Goal: Task Accomplishment & Management: Manage account settings

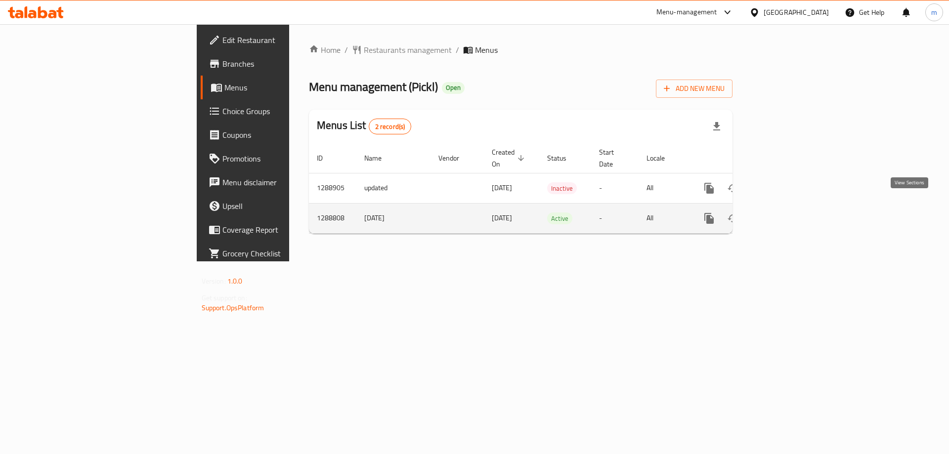
click at [786, 212] on icon "enhanced table" at bounding box center [780, 218] width 12 height 12
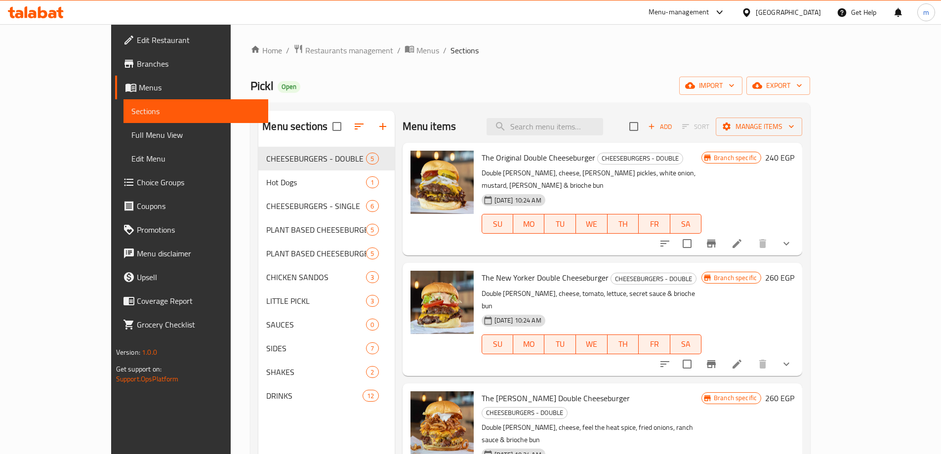
click at [392, 77] on div "Pickl Open import export" at bounding box center [531, 86] width 560 height 18
click at [131, 111] on span "Sections" at bounding box center [195, 111] width 129 height 12
click at [251, 51] on link "Home" at bounding box center [267, 50] width 32 height 12
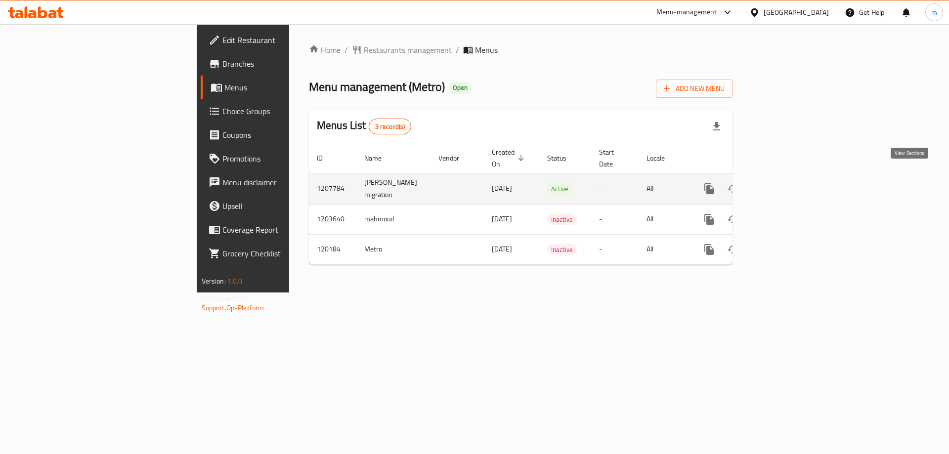
click at [785, 184] on icon "enhanced table" at bounding box center [780, 188] width 9 height 9
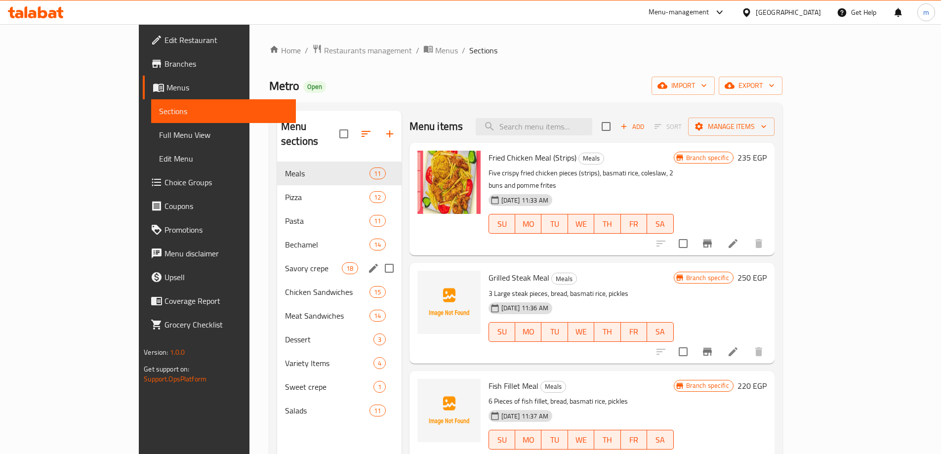
click at [277, 260] on div "Savory crepe 18" at bounding box center [339, 268] width 125 height 24
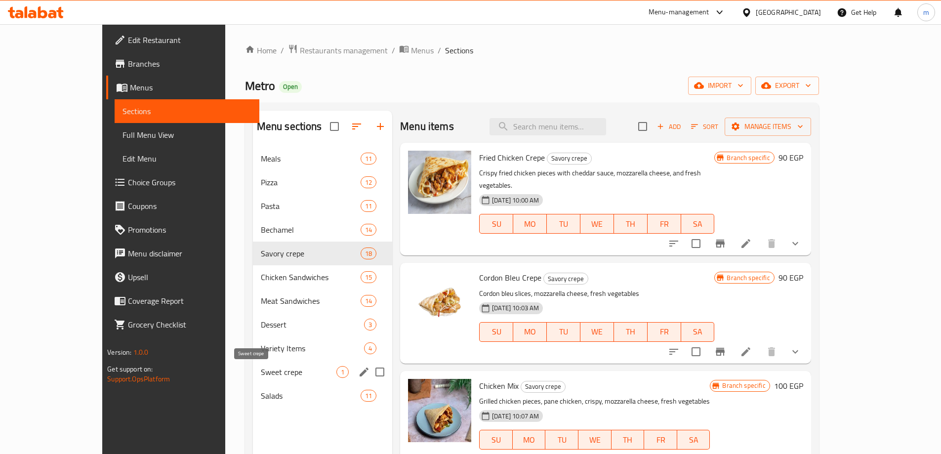
click at [261, 377] on span "Sweet crepe" at bounding box center [299, 372] width 76 height 12
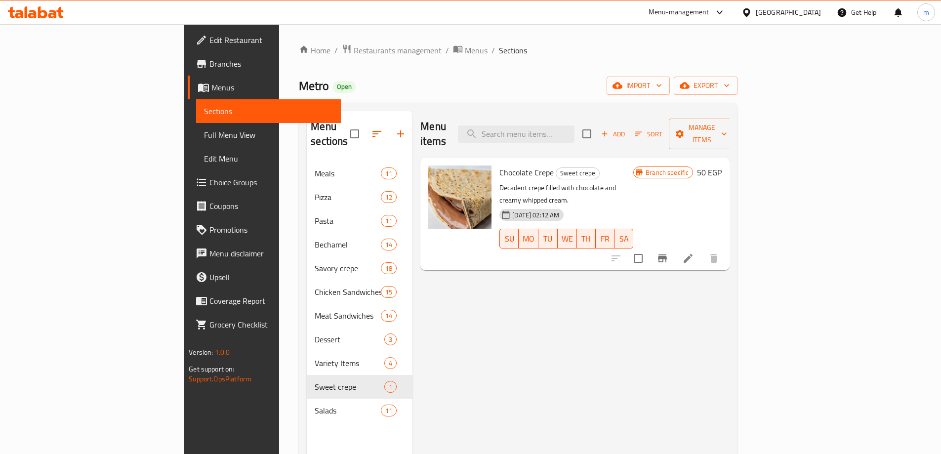
click at [653, 352] on div "Menu items Add Sort Manage items Chocolate Crepe Sweet crepe Decadent crepe fil…" at bounding box center [571, 338] width 317 height 454
click at [694, 253] on icon at bounding box center [688, 259] width 12 height 12
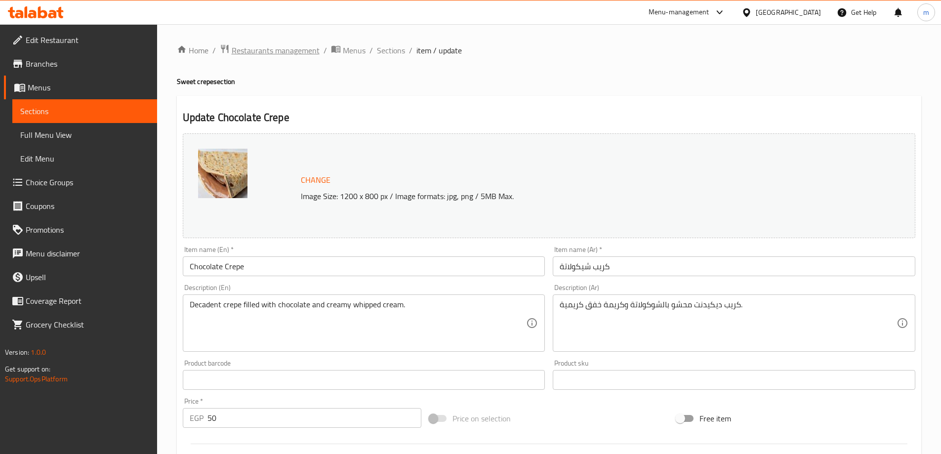
click at [266, 49] on span "Restaurants management" at bounding box center [276, 50] width 88 height 12
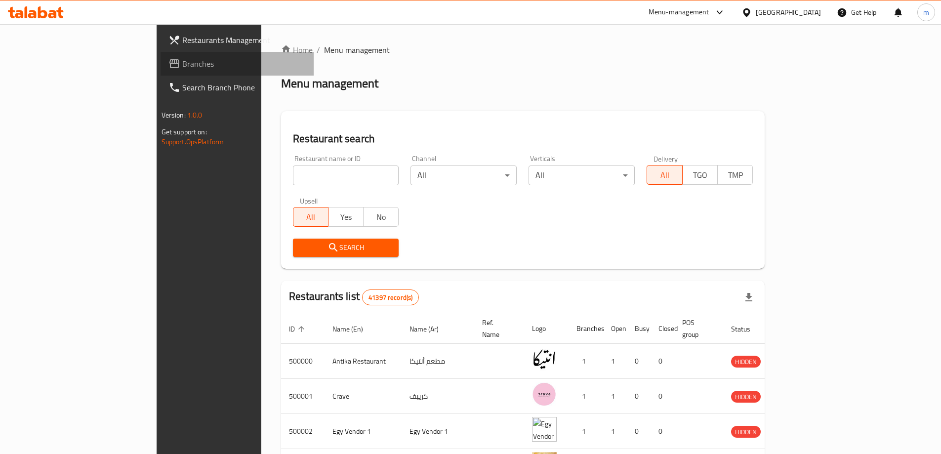
click at [182, 66] on span "Branches" at bounding box center [244, 64] width 124 height 12
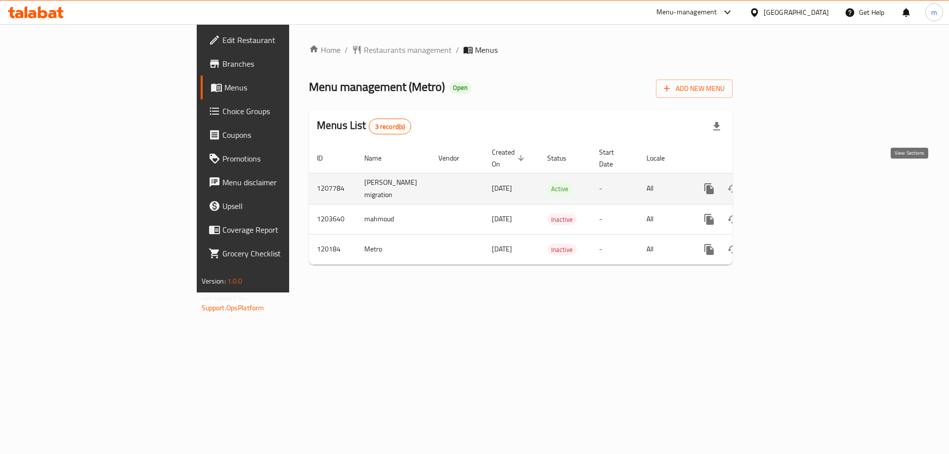
click at [785, 184] on icon "enhanced table" at bounding box center [780, 188] width 9 height 9
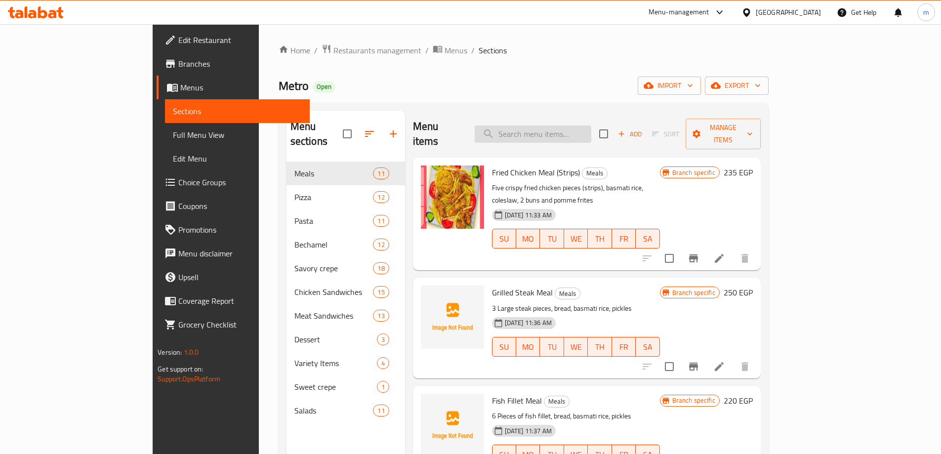
click at [587, 128] on input "search" at bounding box center [533, 134] width 117 height 17
click at [592, 126] on input "search" at bounding box center [533, 134] width 117 height 17
paste input "Fillet Fish"
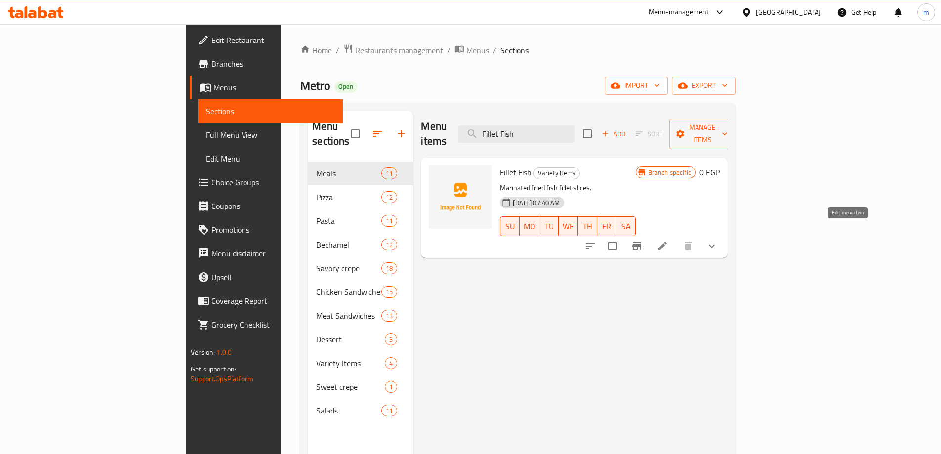
type input "Fillet Fish"
click at [669, 240] on icon at bounding box center [663, 246] width 12 height 12
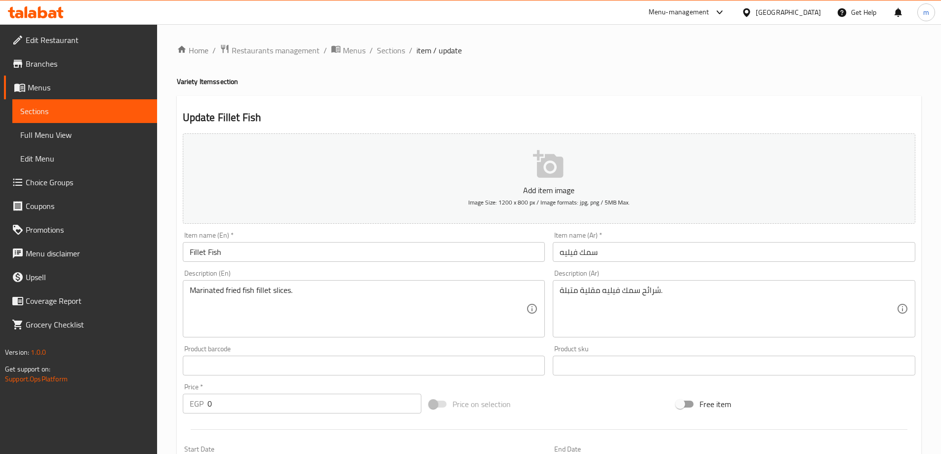
click at [79, 108] on span "Sections" at bounding box center [84, 111] width 129 height 12
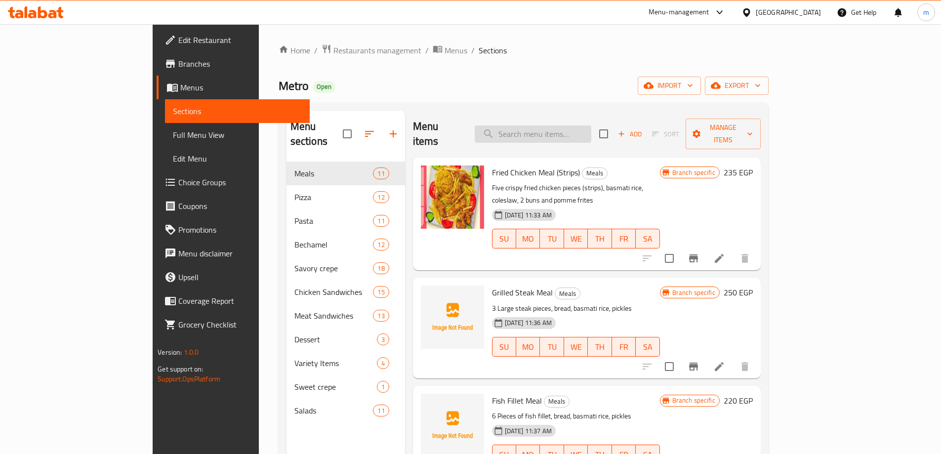
click at [592, 126] on input "search" at bounding box center [533, 134] width 117 height 17
paste input "Shrimp Sandwich"
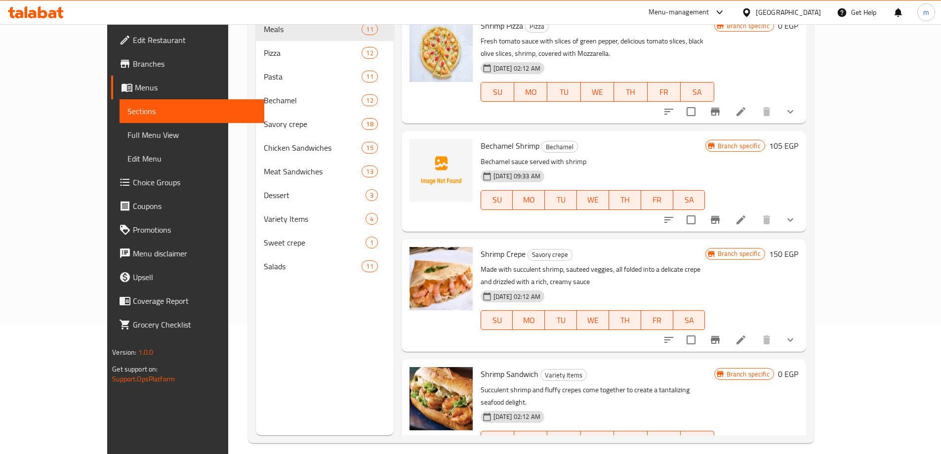
scroll to position [138, 0]
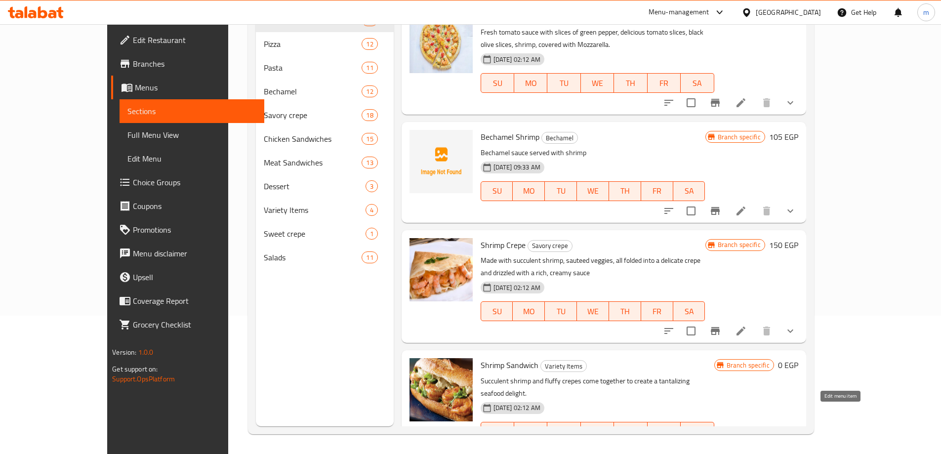
type input "Shrimp"
click at [746, 447] on icon at bounding box center [741, 451] width 9 height 9
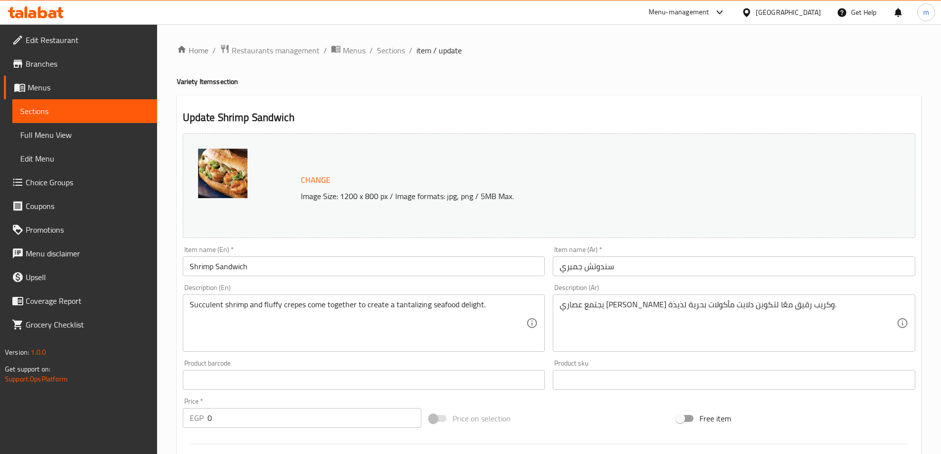
drag, startPoint x: 343, startPoint y: 116, endPoint x: 296, endPoint y: 90, distance: 53.7
click at [343, 116] on h2 "Update Shrimp Sandwich" at bounding box center [549, 117] width 733 height 15
click at [286, 48] on span "Restaurants management" at bounding box center [276, 50] width 88 height 12
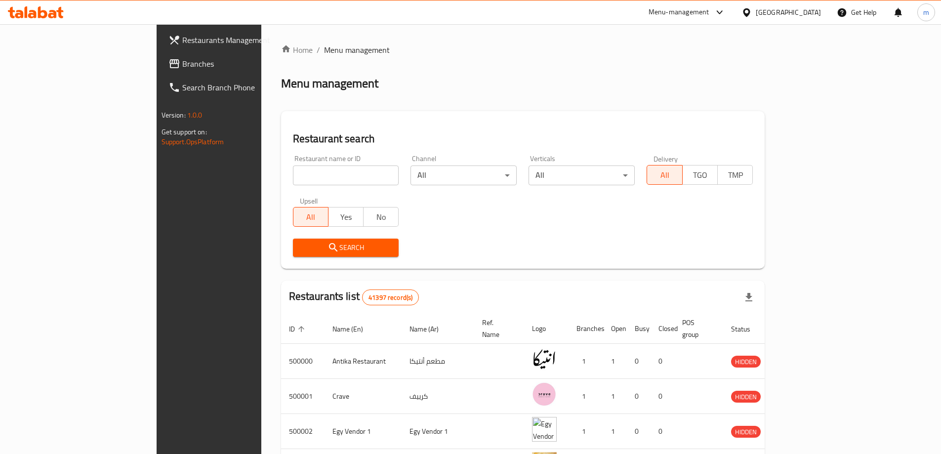
click at [182, 66] on span "Branches" at bounding box center [244, 64] width 124 height 12
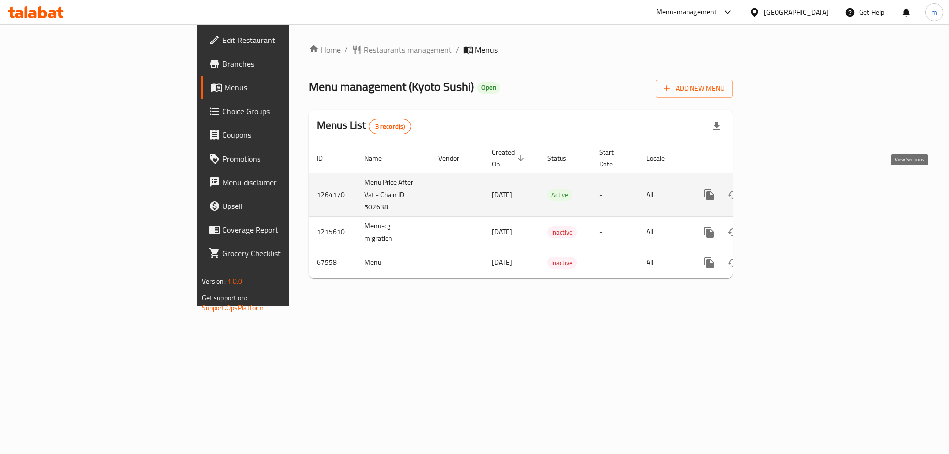
click at [786, 189] on icon "enhanced table" at bounding box center [780, 195] width 12 height 12
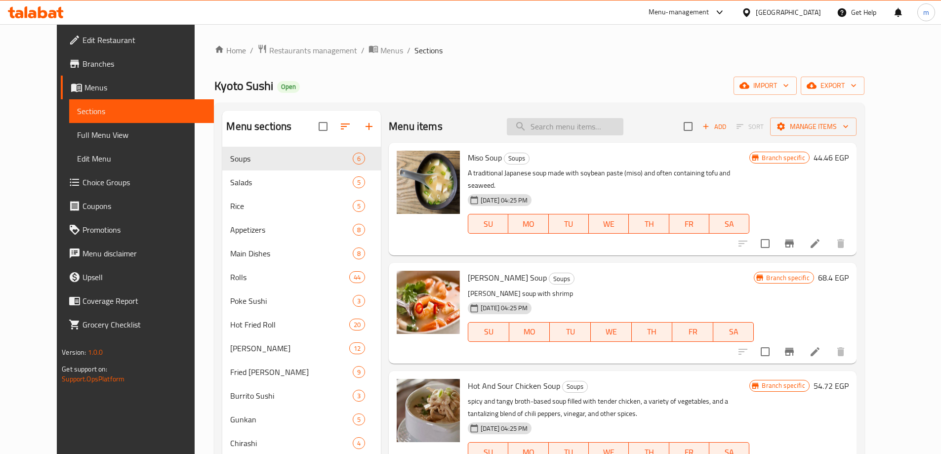
click at [595, 122] on input "search" at bounding box center [565, 126] width 117 height 17
paste input "Small Mineral Water"
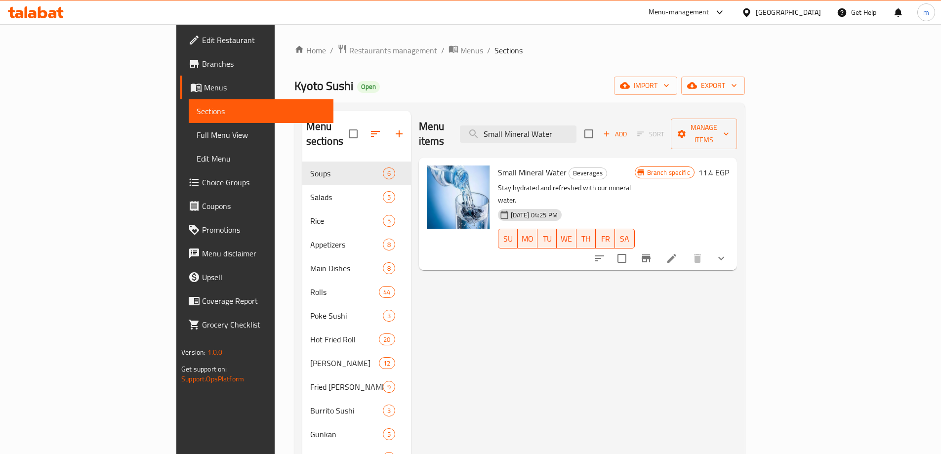
type input "Small Mineral Water"
click at [686, 250] on li at bounding box center [672, 259] width 28 height 18
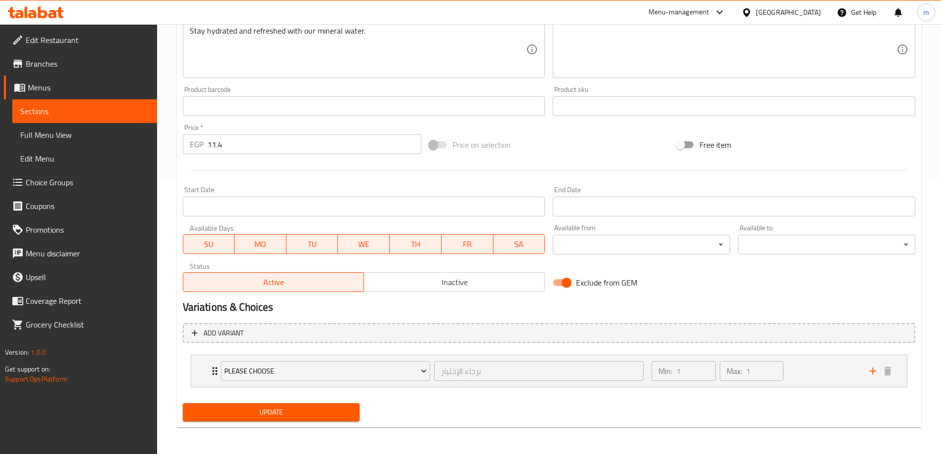
scroll to position [275, 0]
click at [826, 375] on div "Min: 1 ​ Max: 1 ​" at bounding box center [754, 370] width 217 height 32
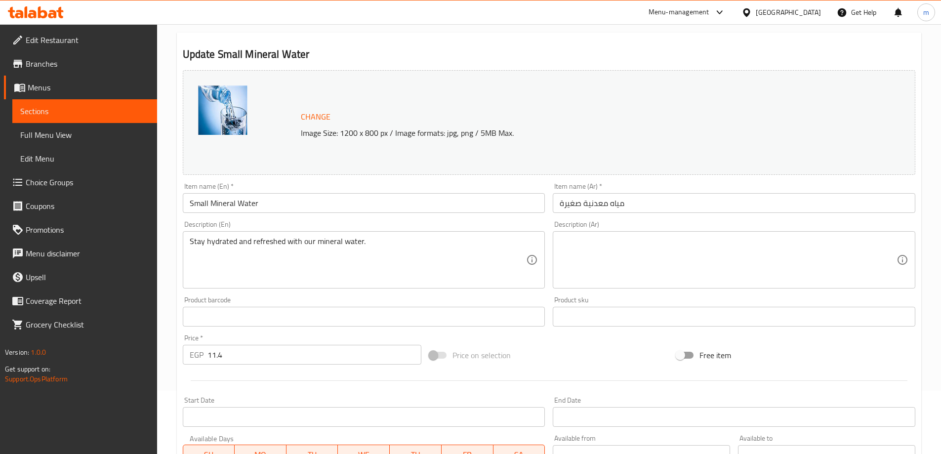
scroll to position [0, 0]
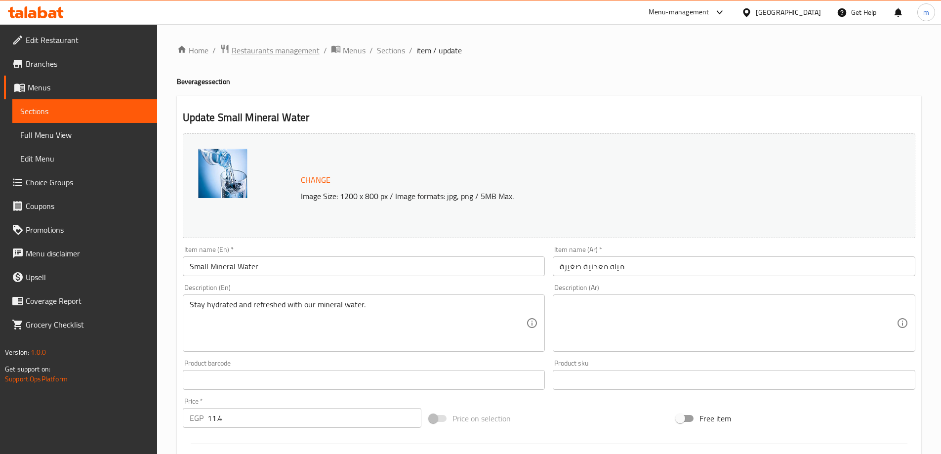
click at [245, 49] on span "Restaurants management" at bounding box center [276, 50] width 88 height 12
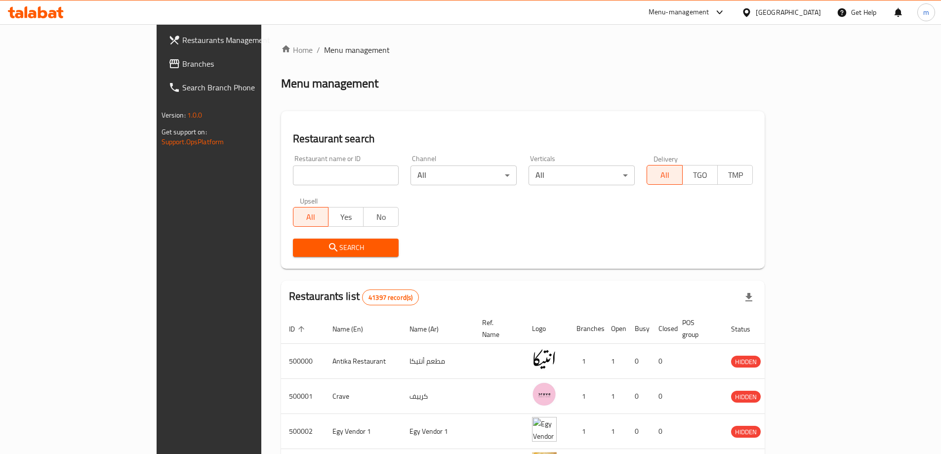
click at [161, 77] on link "Search Branch Phone" at bounding box center [237, 88] width 153 height 24
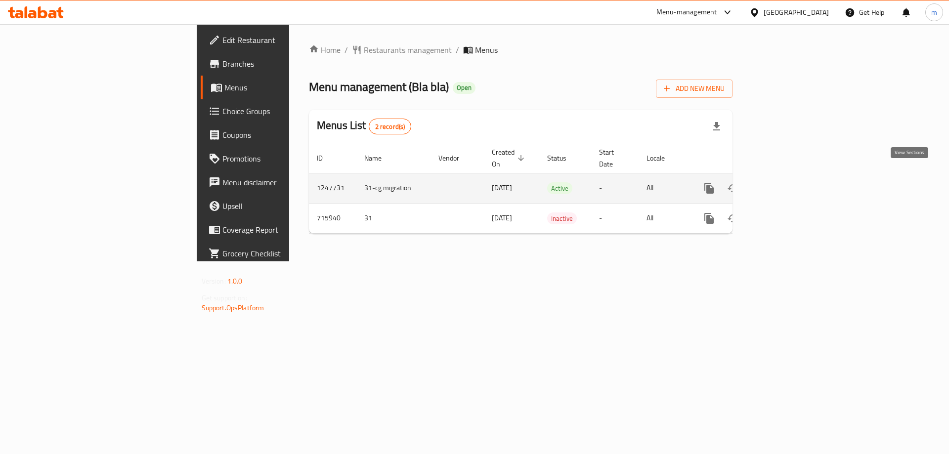
click at [786, 182] on icon "enhanced table" at bounding box center [780, 188] width 12 height 12
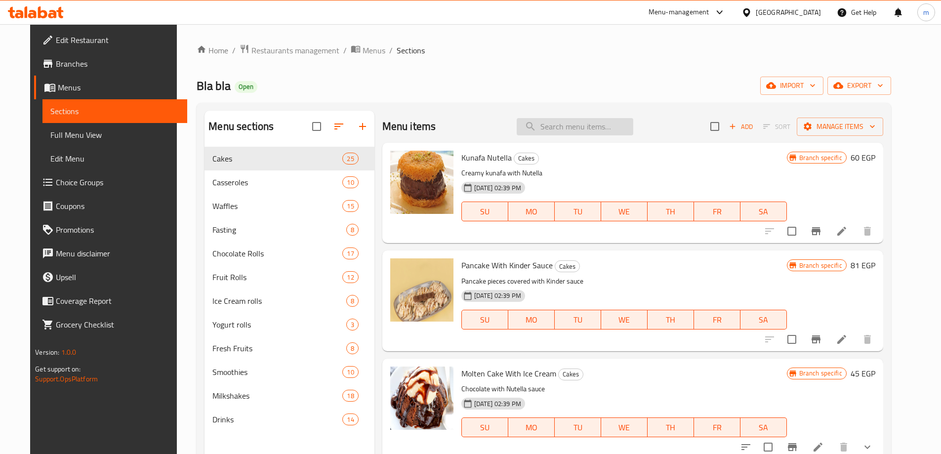
click at [569, 121] on input "search" at bounding box center [575, 126] width 117 height 17
paste input "Cinnabon"
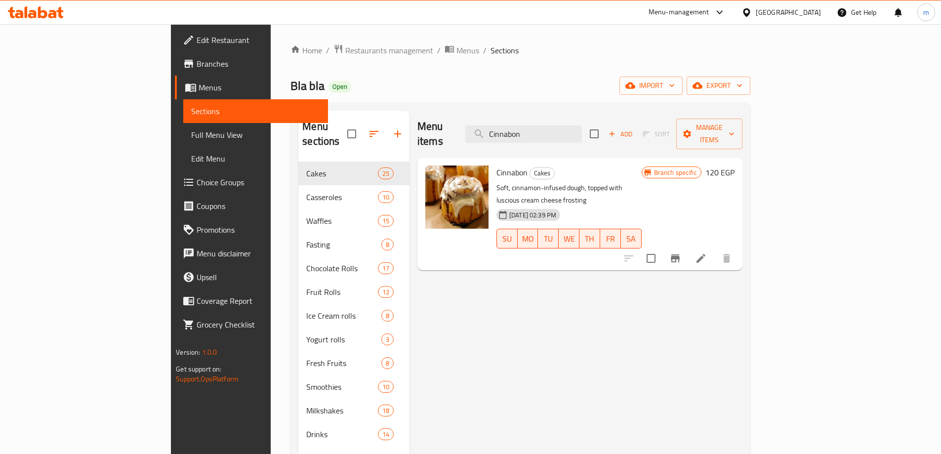
type input "Cinnabon"
click at [706, 254] on icon at bounding box center [701, 258] width 9 height 9
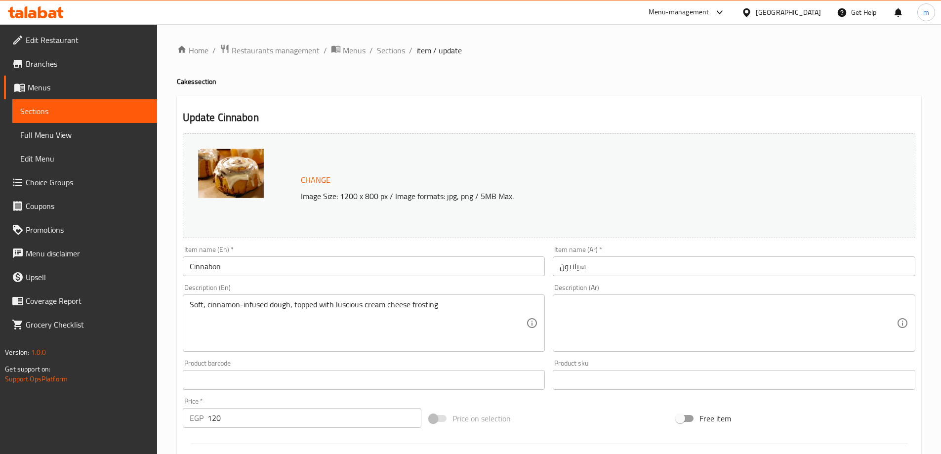
scroll to position [148, 0]
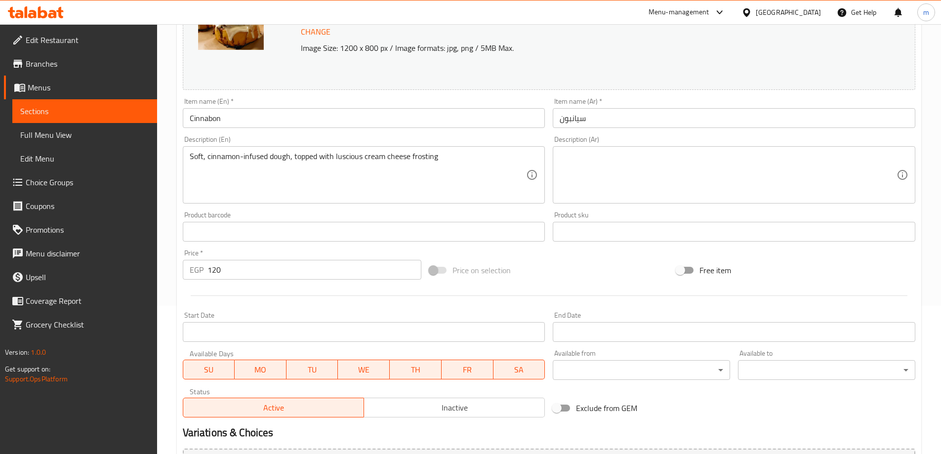
click at [623, 165] on textarea at bounding box center [728, 175] width 337 height 47
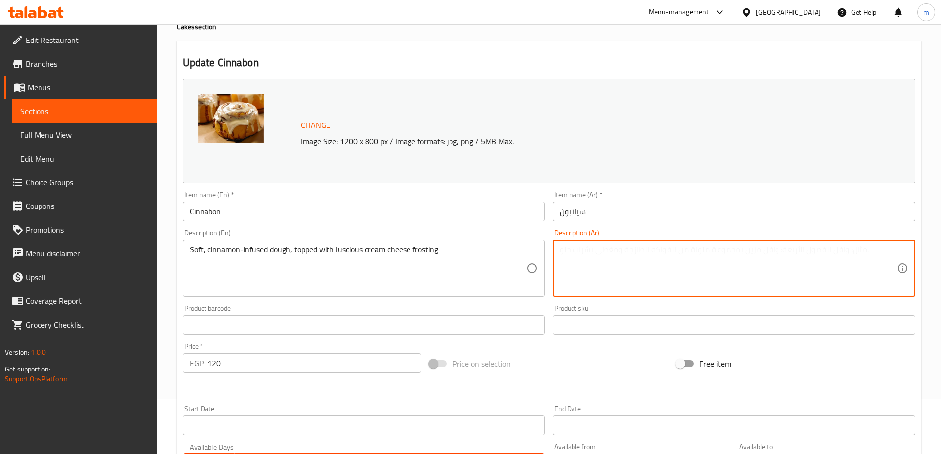
scroll to position [0, 0]
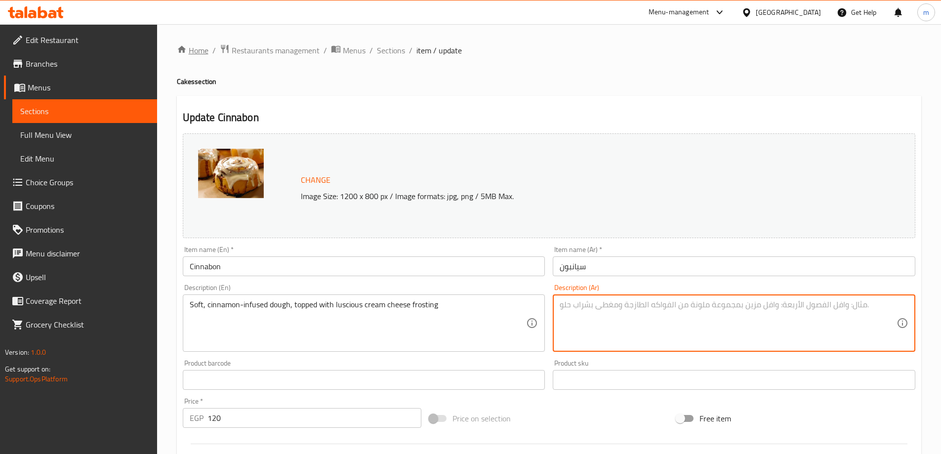
click at [203, 46] on link "Home" at bounding box center [193, 50] width 32 height 12
